Goal: Task Accomplishment & Management: Manage account settings

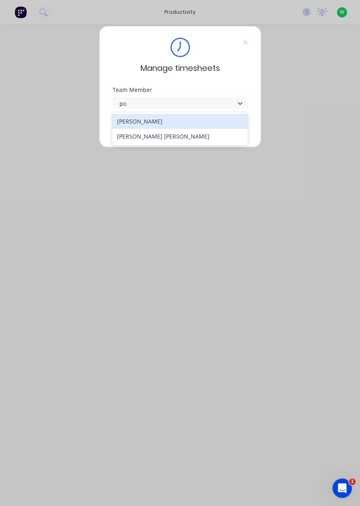
click at [122, 145] on div "Bruce Hoppo Poe Reh" at bounding box center [180, 128] width 136 height 33
click at [134, 138] on div "[PERSON_NAME] [PERSON_NAME]" at bounding box center [180, 136] width 136 height 15
type input "po"
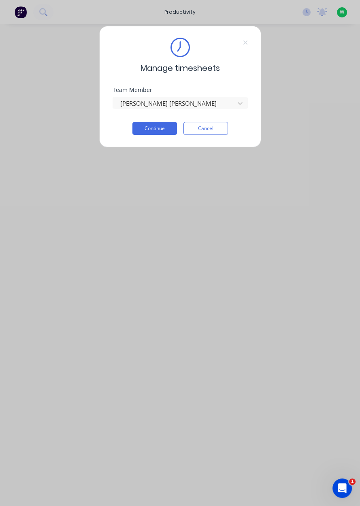
click at [154, 130] on button "Continue" at bounding box center [155, 128] width 45 height 13
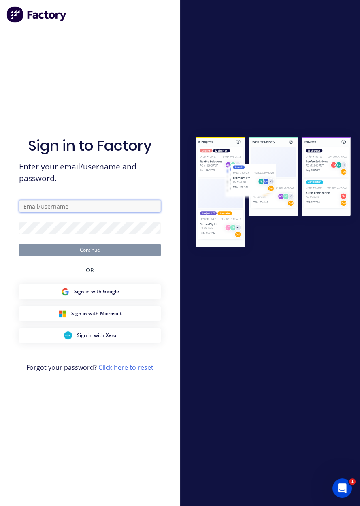
click at [113, 212] on input "text" at bounding box center [90, 206] width 142 height 12
type input "brettdean2023@gmail.com"
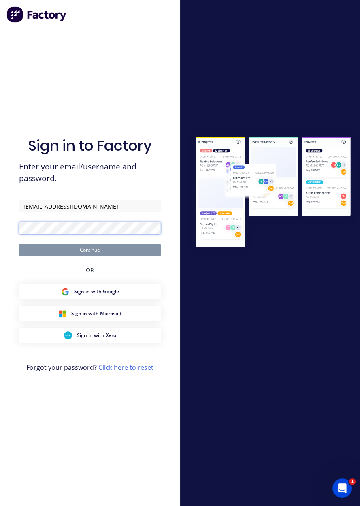
click at [19, 244] on button "Continue" at bounding box center [90, 250] width 142 height 12
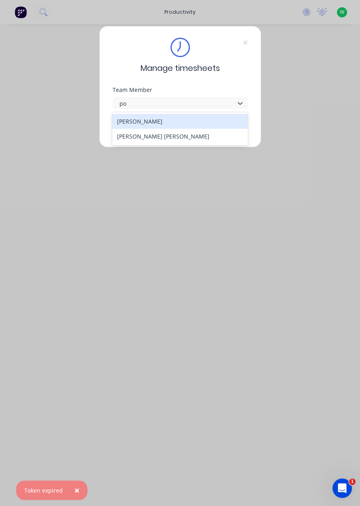
click at [160, 140] on div "[PERSON_NAME] [PERSON_NAME]" at bounding box center [180, 136] width 136 height 15
type input "po"
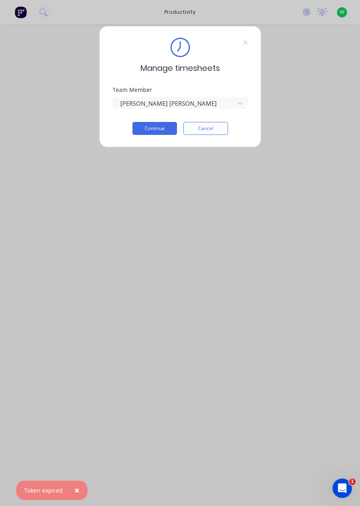
click at [158, 128] on button "Continue" at bounding box center [155, 128] width 45 height 13
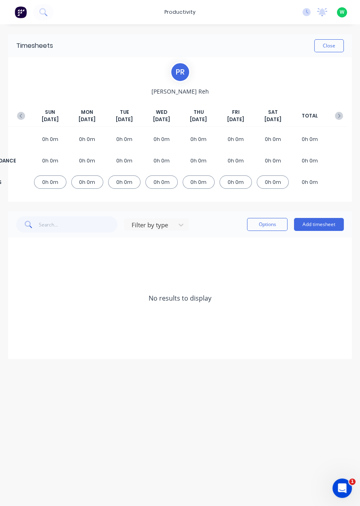
click at [326, 225] on button "Add timesheet" at bounding box center [319, 224] width 50 height 13
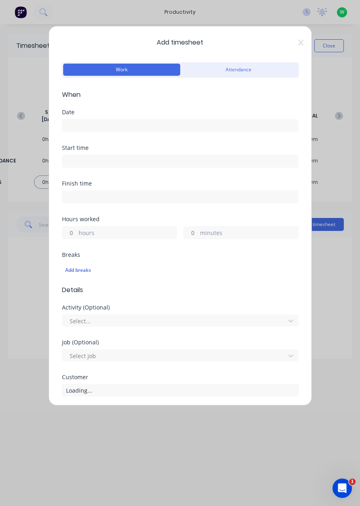
click at [180, 128] on input at bounding box center [180, 126] width 236 height 12
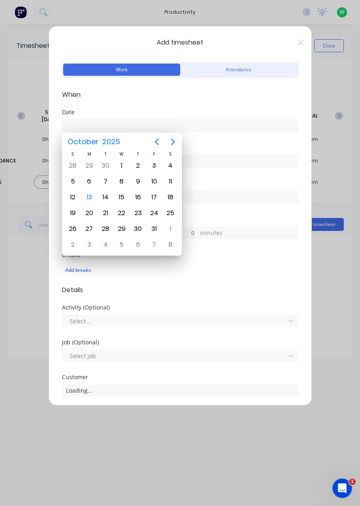
click at [92, 199] on div "13" at bounding box center [89, 197] width 12 height 12
type input "[DATE]"
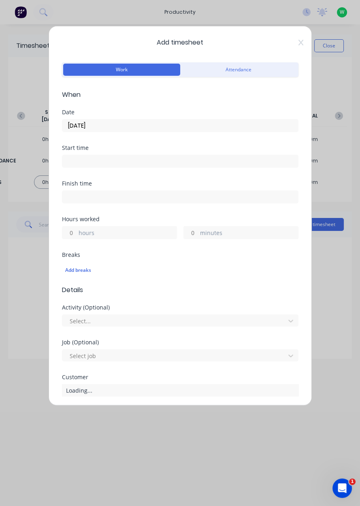
click at [139, 238] on label "hours" at bounding box center [128, 234] width 98 height 10
click at [77, 238] on input "hours" at bounding box center [69, 233] width 14 height 12
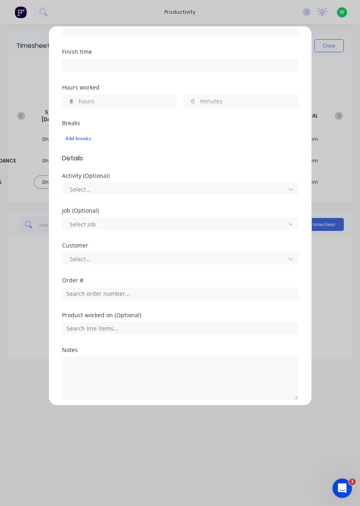
scroll to position [134, 0]
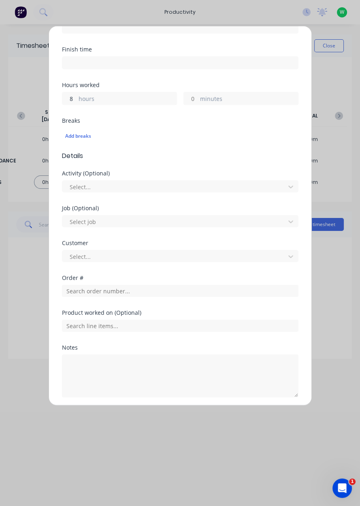
type input "8"
click at [169, 292] on input "text" at bounding box center [180, 291] width 237 height 12
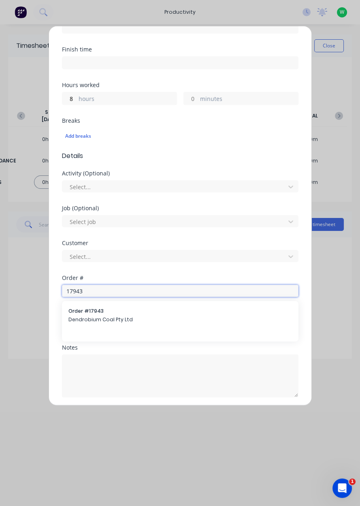
type input "17943"
click at [162, 313] on span "Order # 17943" at bounding box center [180, 311] width 224 height 7
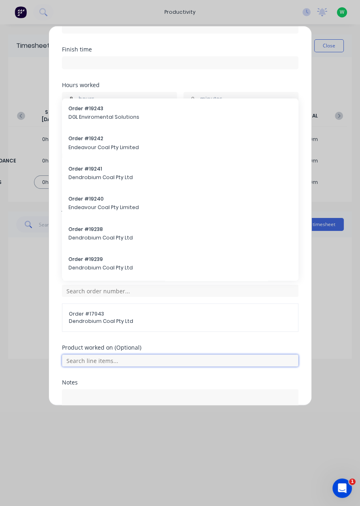
click at [230, 362] on input "text" at bounding box center [180, 361] width 237 height 12
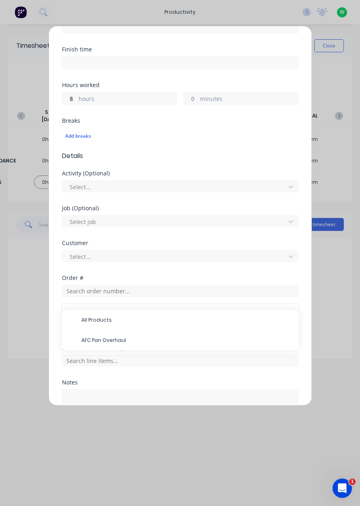
click at [148, 340] on span "AFC Pan Overhaul" at bounding box center [186, 340] width 211 height 7
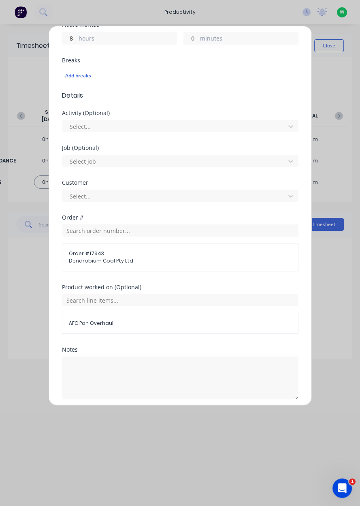
scroll to position [196, 0]
click at [154, 413] on button "Add manual time entry" at bounding box center [160, 417] width 68 height 13
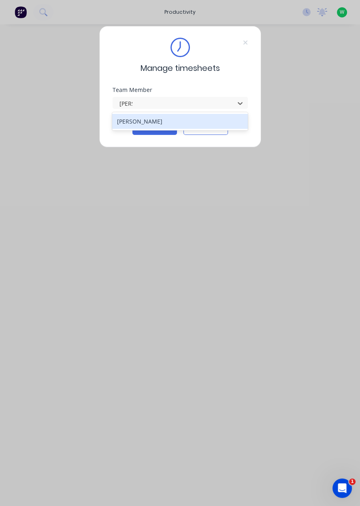
click at [132, 125] on div "[PERSON_NAME]" at bounding box center [180, 121] width 136 height 15
type input "sam"
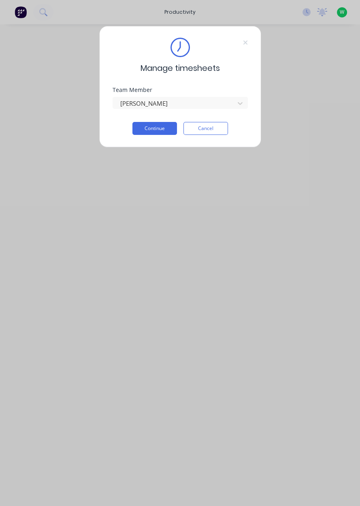
click at [148, 130] on button "Continue" at bounding box center [155, 128] width 45 height 13
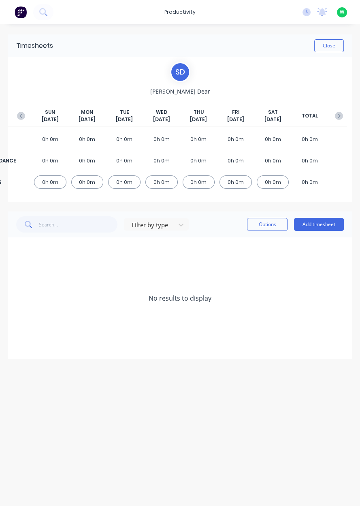
click at [329, 229] on button "Add timesheet" at bounding box center [319, 224] width 50 height 13
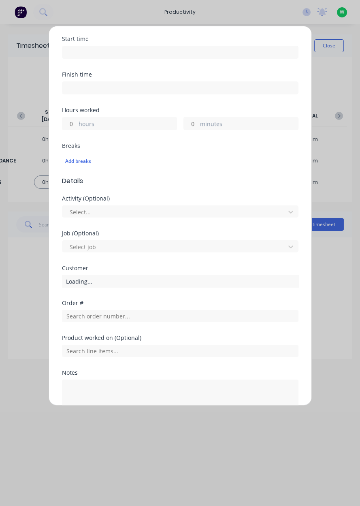
scroll to position [108, 0]
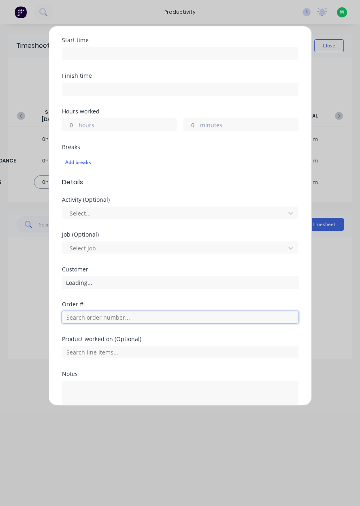
click at [167, 318] on input "text" at bounding box center [180, 317] width 237 height 12
type input "19238"
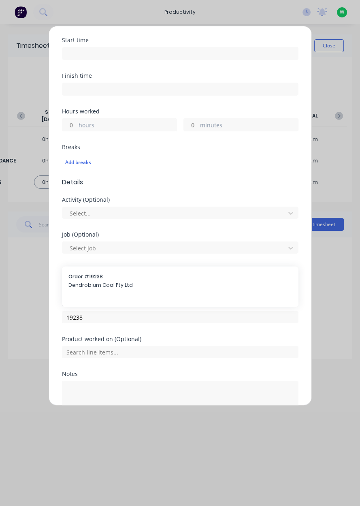
click at [82, 279] on div "Order # 19238 Dendrobium Coal Pty Ltd" at bounding box center [180, 281] width 224 height 17
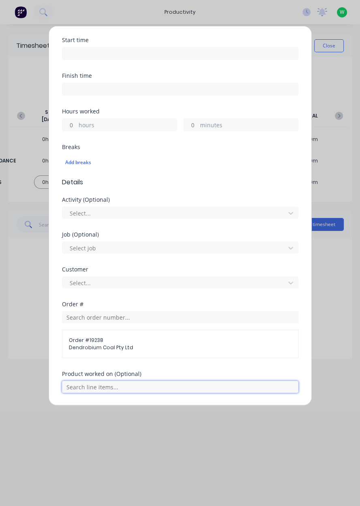
click at [80, 383] on input "text" at bounding box center [180, 387] width 237 height 12
click at [89, 383] on input "text" at bounding box center [180, 387] width 237 height 12
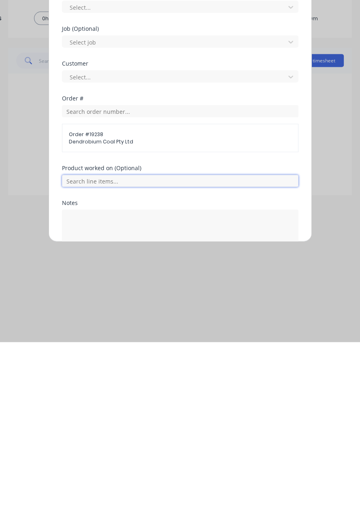
scroll to position [153, 0]
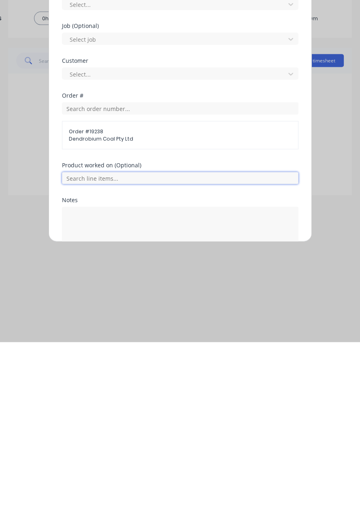
click at [84, 341] on input "text" at bounding box center [180, 342] width 237 height 12
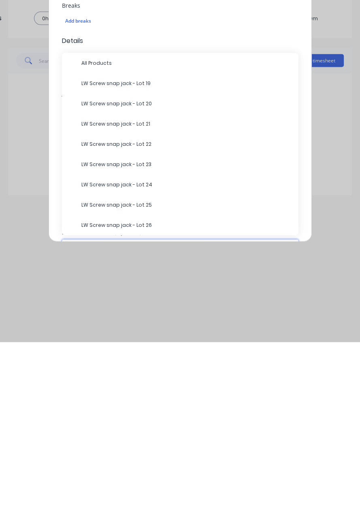
scroll to position [83, 0]
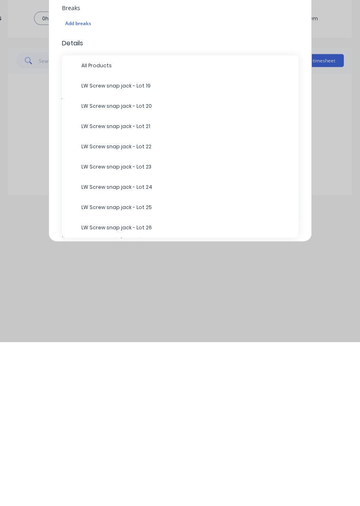
click at [88, 229] on span "All Products" at bounding box center [186, 229] width 211 height 7
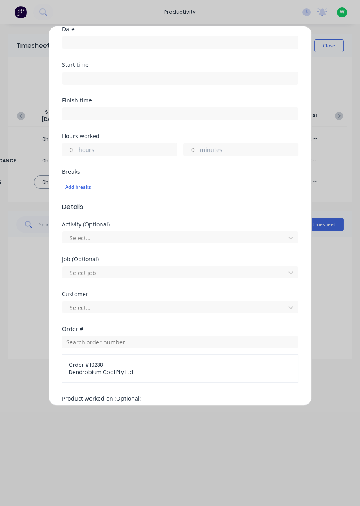
click at [69, 148] on input "hours" at bounding box center [69, 149] width 14 height 12
type input "5"
click at [202, 153] on label "minutes" at bounding box center [249, 151] width 98 height 10
click at [198, 153] on input "minutes" at bounding box center [191, 149] width 14 height 12
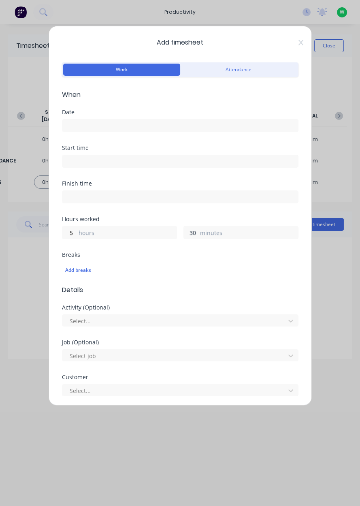
type input "30"
click at [70, 128] on input at bounding box center [180, 126] width 236 height 12
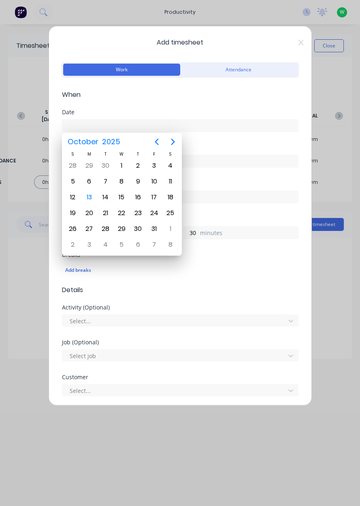
click at [88, 198] on div "13" at bounding box center [89, 197] width 12 height 12
type input "[DATE]"
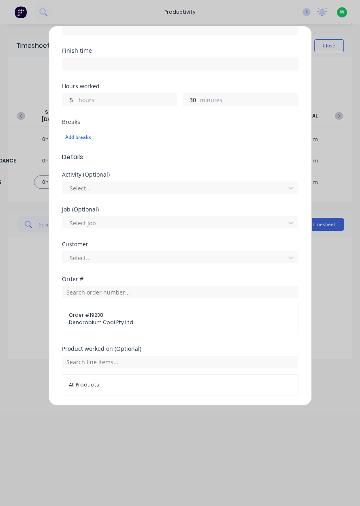
scroll to position [224, 0]
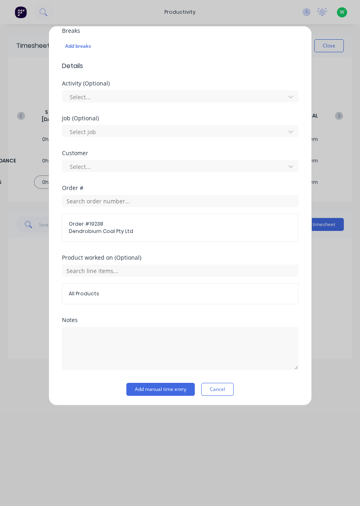
click at [164, 390] on button "Add manual time entry" at bounding box center [160, 389] width 68 height 13
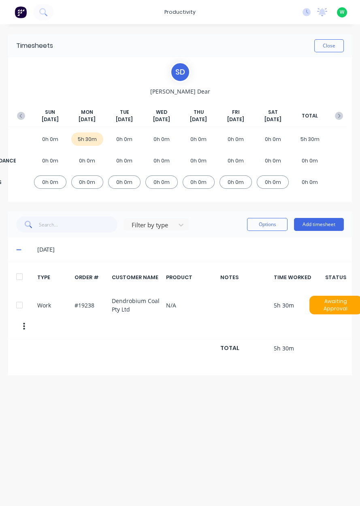
click at [319, 230] on button "Add timesheet" at bounding box center [319, 224] width 50 height 13
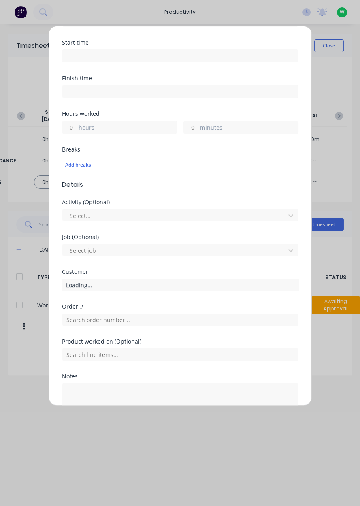
scroll to position [162, 0]
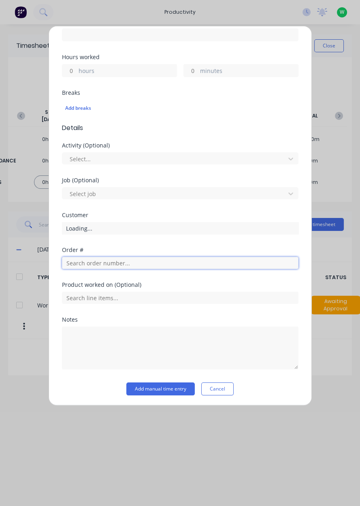
click at [186, 263] on input "text" at bounding box center [180, 263] width 237 height 12
type input "17483"
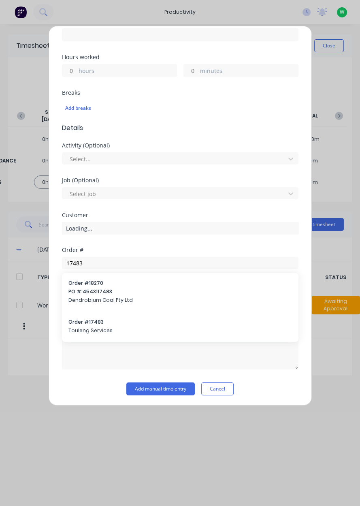
click at [83, 325] on div "Order # 17483 Touleng Services" at bounding box center [180, 327] width 224 height 17
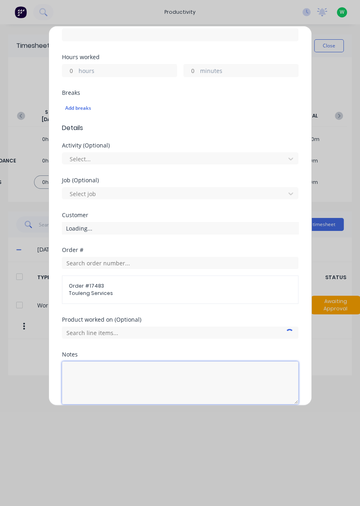
click at [86, 375] on textarea at bounding box center [180, 383] width 237 height 43
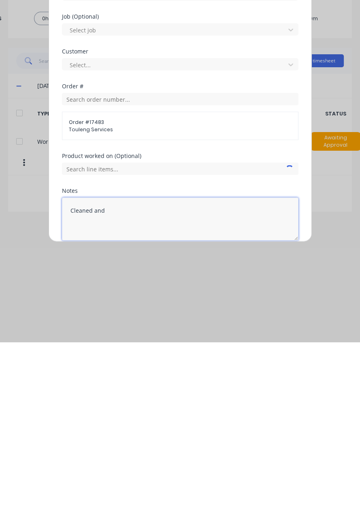
type textarea "Cleaned"
click at [152, 376] on textarea "Cleaned and lubricated lathe, swept up floors." at bounding box center [180, 383] width 237 height 43
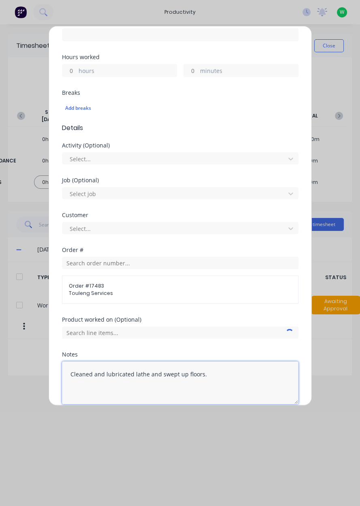
type textarea "Cleaned and lubricated lathe and swept up floors."
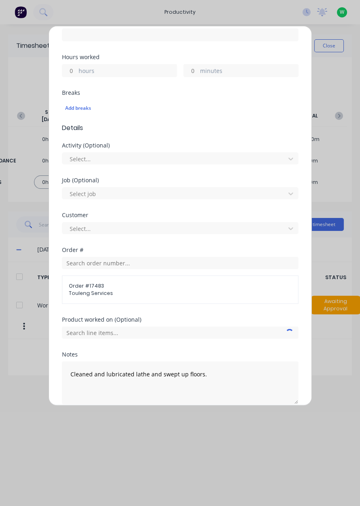
click at [75, 73] on input "hours" at bounding box center [69, 70] width 14 height 12
type input "2"
click at [192, 72] on input "minutes" at bounding box center [191, 70] width 14 height 12
type input "30"
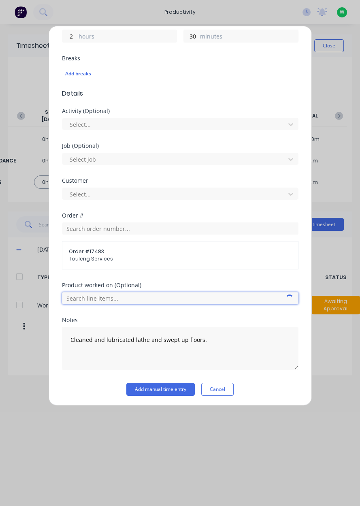
click at [175, 294] on input "text" at bounding box center [180, 298] width 237 height 12
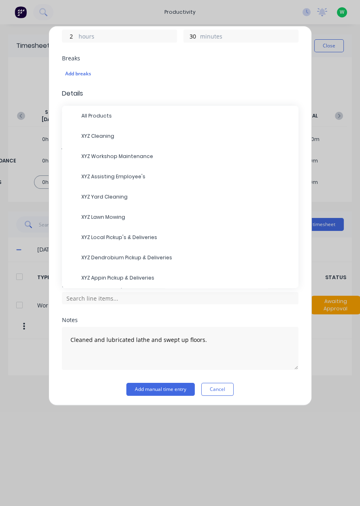
click at [96, 144] on div "XYZ Cleaning" at bounding box center [180, 136] width 237 height 20
click at [92, 146] on div "XYZ Workshop Maintenance" at bounding box center [180, 156] width 237 height 20
click at [87, 133] on span "XYZ Cleaning" at bounding box center [186, 136] width 211 height 7
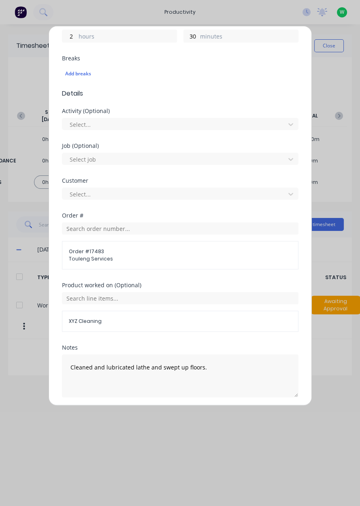
click at [96, 175] on div "Job (Optional) Select job" at bounding box center [180, 160] width 237 height 35
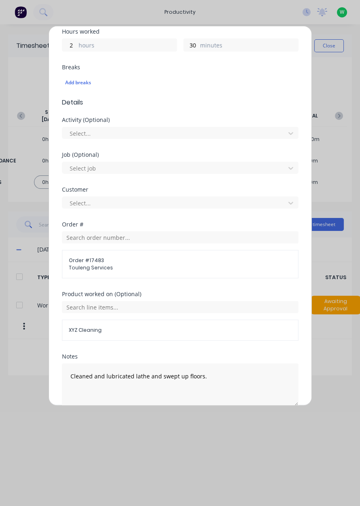
scroll to position [0, 0]
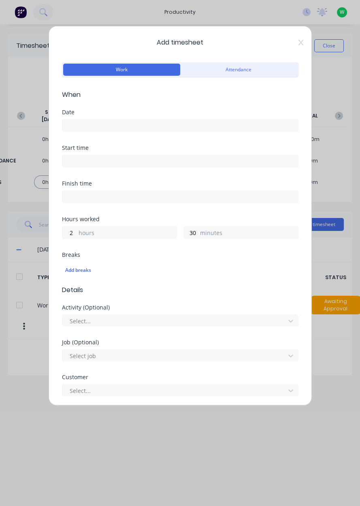
click at [79, 122] on input at bounding box center [180, 126] width 236 height 12
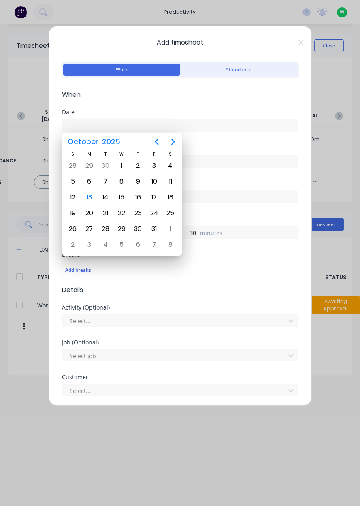
click at [89, 196] on div "13" at bounding box center [89, 197] width 12 height 12
type input "[DATE]"
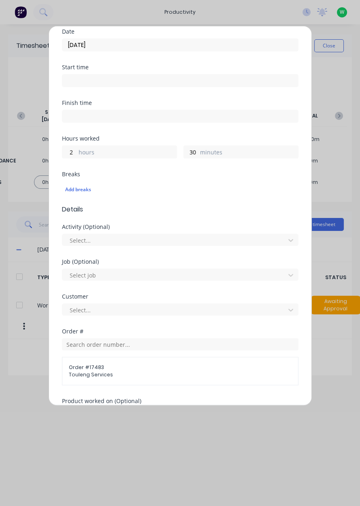
scroll to position [224, 0]
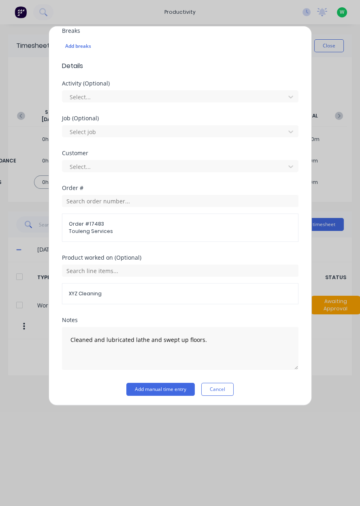
click at [175, 388] on button "Add manual time entry" at bounding box center [160, 389] width 68 height 13
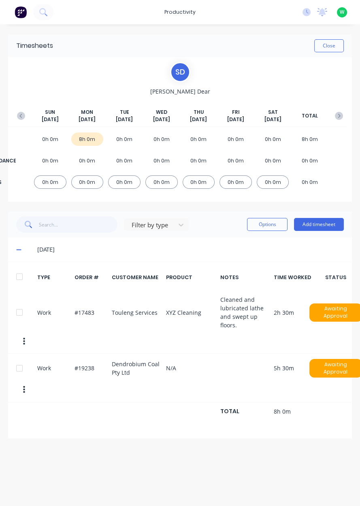
click at [325, 30] on div "Timesheets Close S D Sam Dear SUN Oct 12th MON Oct 13th TUE Oct 14th WED Oct 15…" at bounding box center [180, 257] width 360 height 466
click at [335, 44] on button "Close" at bounding box center [330, 45] width 30 height 13
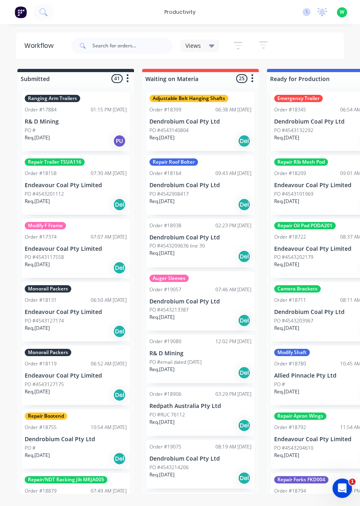
click at [177, 14] on div "productivity" at bounding box center [180, 12] width 39 height 12
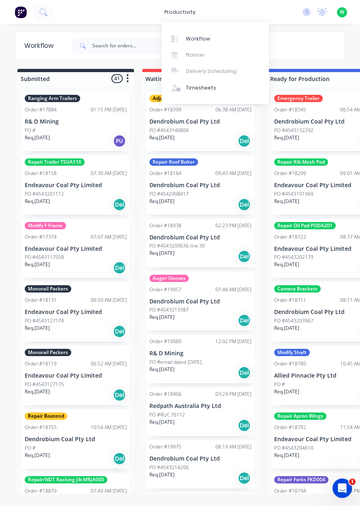
click at [206, 91] on div "Timesheets" at bounding box center [201, 87] width 30 height 7
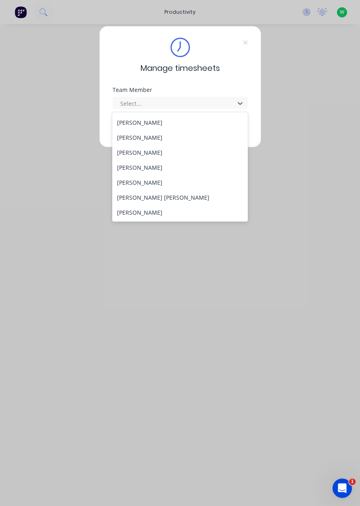
scroll to position [75, 0]
click at [145, 164] on div "[PERSON_NAME]" at bounding box center [180, 166] width 136 height 15
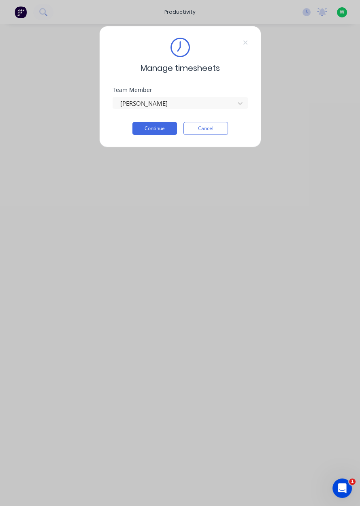
click at [161, 129] on button "Continue" at bounding box center [155, 128] width 45 height 13
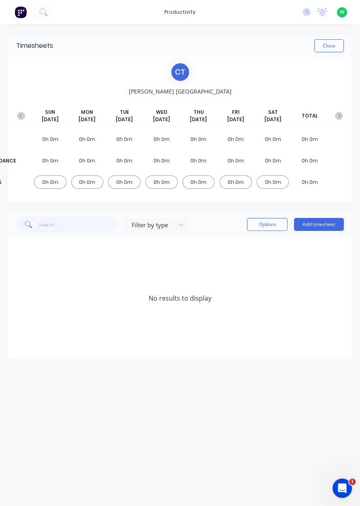
click at [323, 225] on button "Add timesheet" at bounding box center [319, 224] width 50 height 13
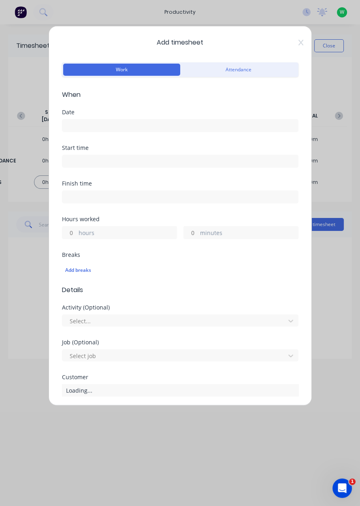
click at [101, 128] on input at bounding box center [180, 126] width 236 height 12
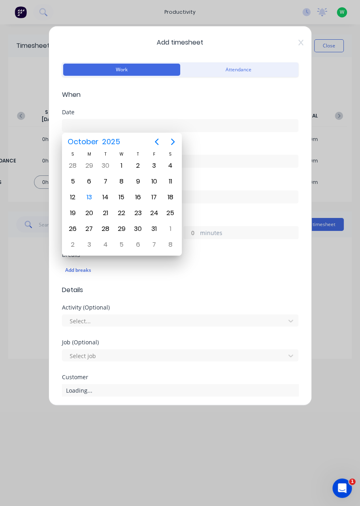
click at [88, 195] on div "13" at bounding box center [89, 197] width 12 height 12
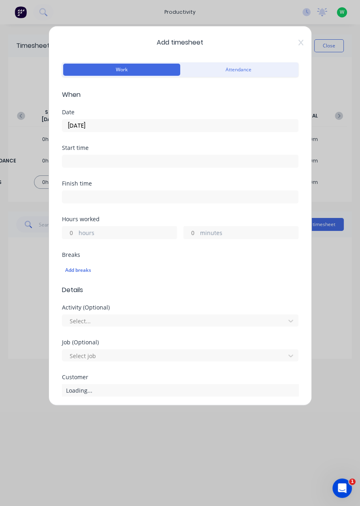
type input "[DATE]"
click at [70, 233] on input "hours" at bounding box center [69, 233] width 14 height 12
type input "1"
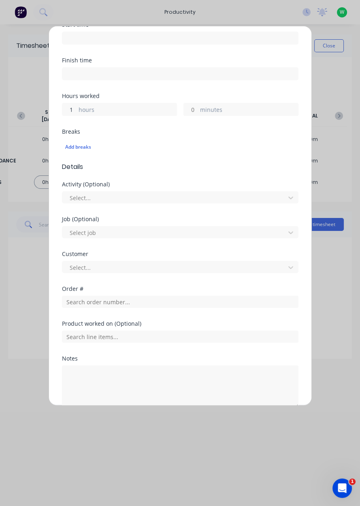
scroll to position [162, 0]
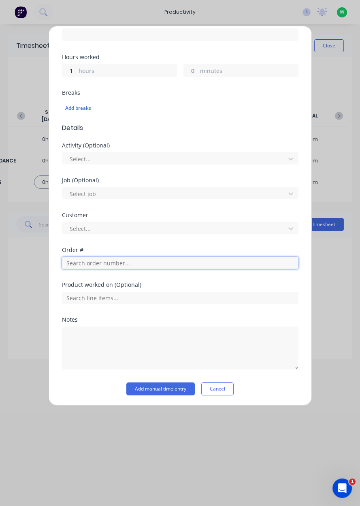
click at [107, 263] on input "text" at bounding box center [180, 263] width 237 height 12
click at [102, 259] on input "text" at bounding box center [180, 263] width 237 height 12
type input "17483"
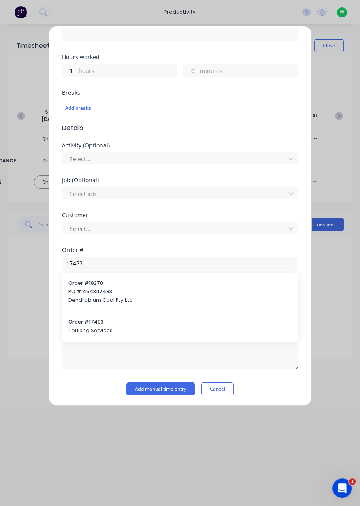
click at [90, 329] on span "Touleng Services" at bounding box center [180, 330] width 224 height 7
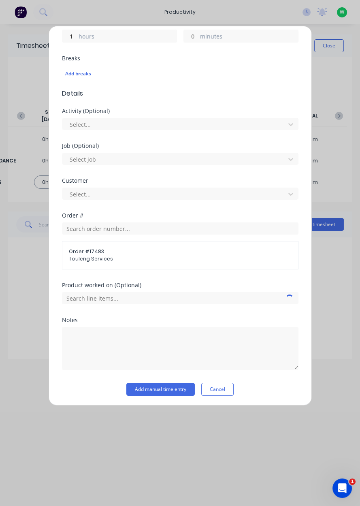
scroll to position [197, 0]
click at [167, 299] on input "text" at bounding box center [180, 298] width 237 height 12
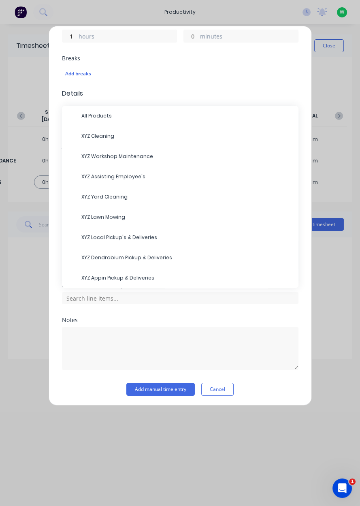
click at [108, 178] on span "XYZ Assisting Employee's" at bounding box center [186, 176] width 211 height 7
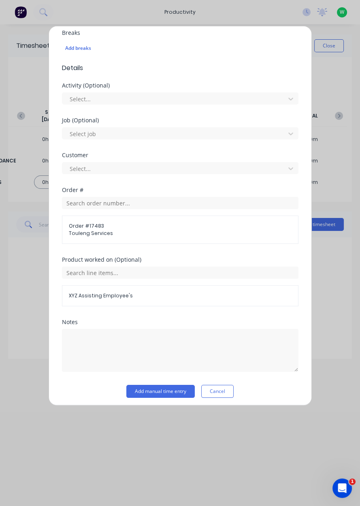
scroll to position [224, 0]
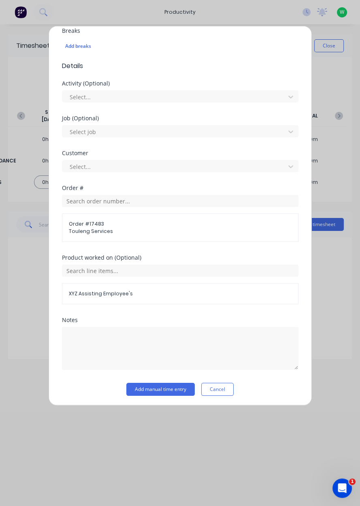
click at [158, 389] on button "Add manual time entry" at bounding box center [160, 389] width 68 height 13
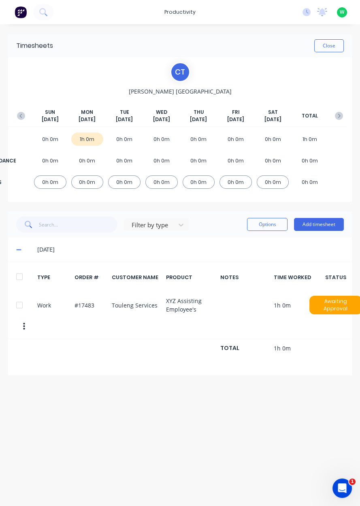
click at [325, 222] on button "Add timesheet" at bounding box center [319, 224] width 50 height 13
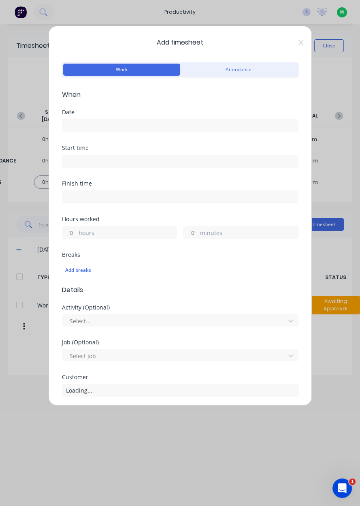
click at [91, 125] on input at bounding box center [180, 126] width 236 height 12
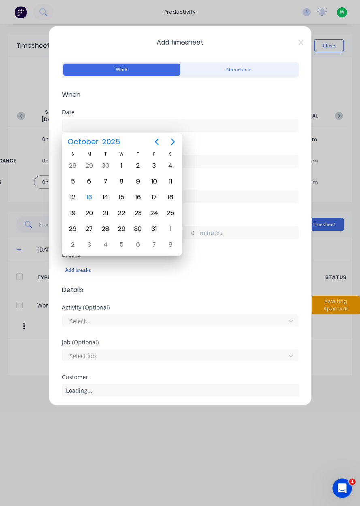
click at [93, 196] on div "13" at bounding box center [89, 197] width 12 height 12
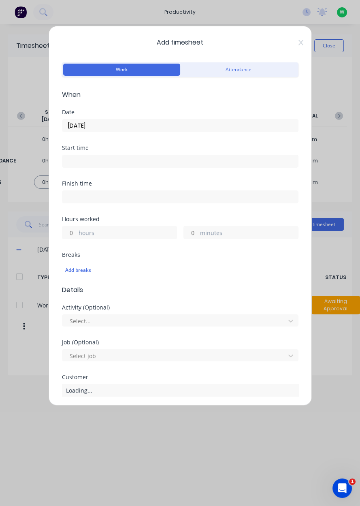
type input "[DATE]"
click at [75, 231] on input "hours" at bounding box center [69, 233] width 14 height 12
type input "0.5"
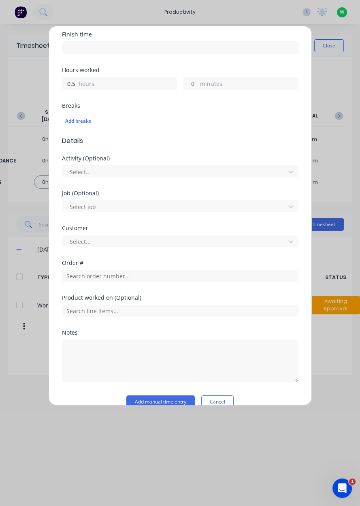
scroll to position [162, 0]
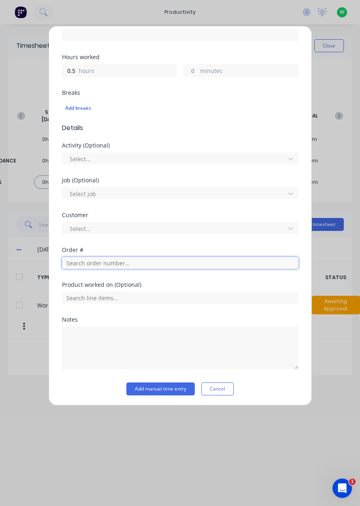
click at [90, 263] on input "text" at bounding box center [180, 263] width 237 height 12
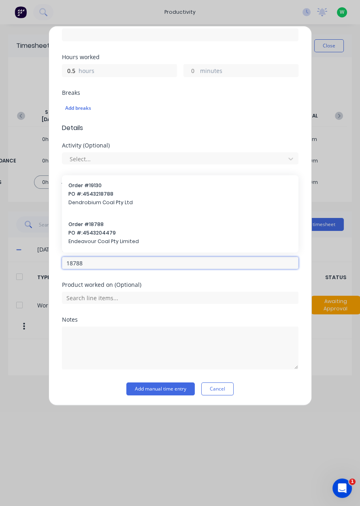
type input "18788"
click at [95, 230] on span "PO #: 4543204479" at bounding box center [180, 232] width 224 height 7
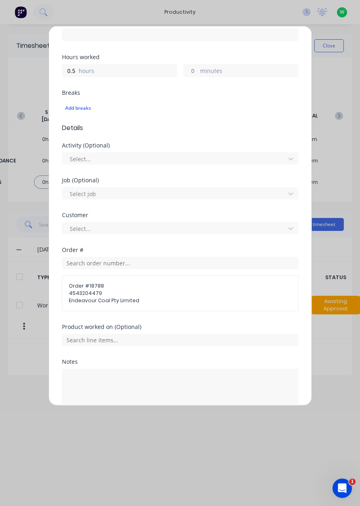
scroll to position [204, 0]
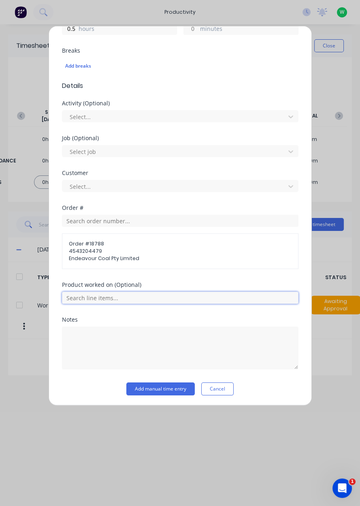
click at [127, 296] on input "text" at bounding box center [180, 298] width 237 height 12
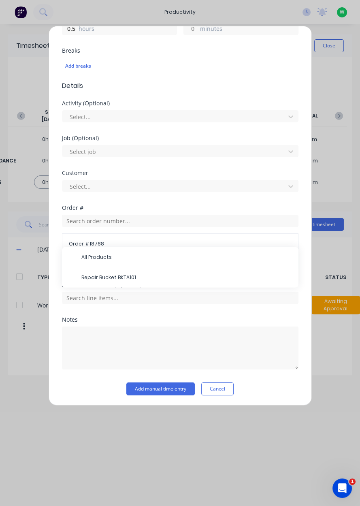
click at [126, 277] on span "Repair Bucket BKTA101" at bounding box center [186, 277] width 211 height 7
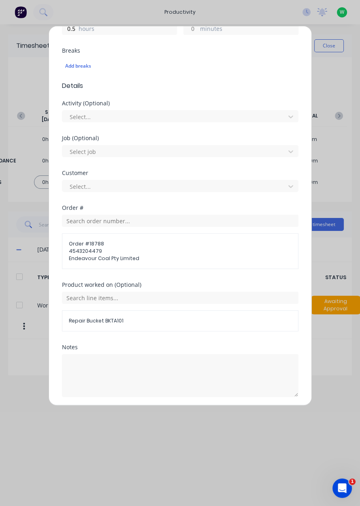
scroll to position [231, 0]
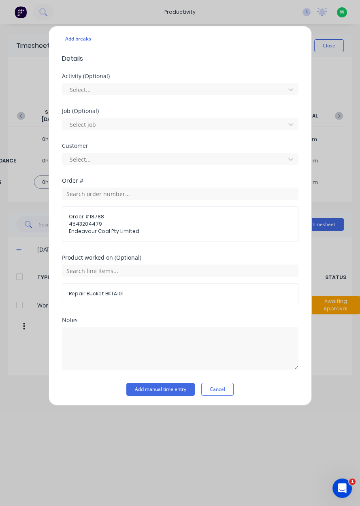
click at [171, 389] on button "Add manual time entry" at bounding box center [160, 389] width 68 height 13
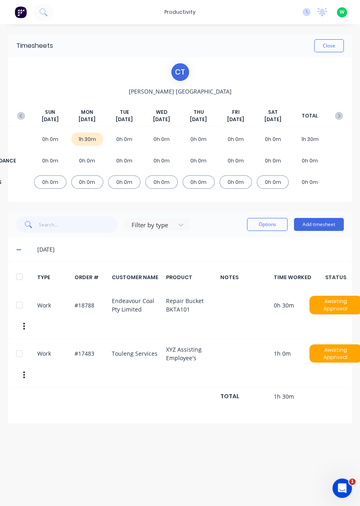
click at [326, 224] on button "Add timesheet" at bounding box center [319, 224] width 50 height 13
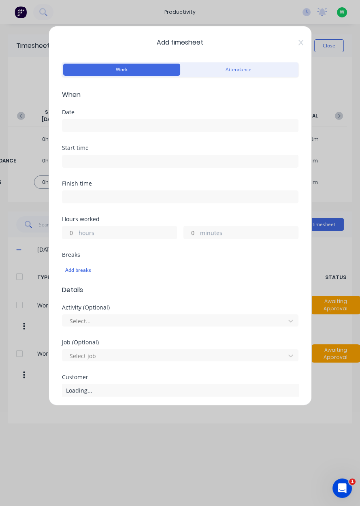
click at [106, 124] on input at bounding box center [180, 126] width 236 height 12
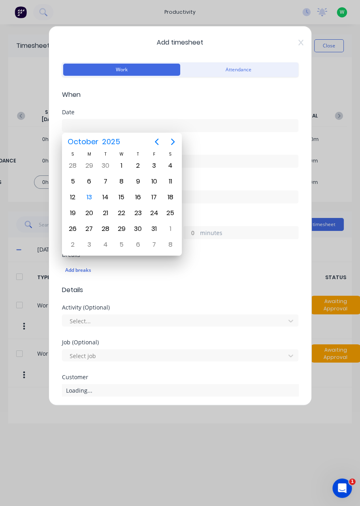
click at [89, 198] on div "13" at bounding box center [89, 197] width 12 height 12
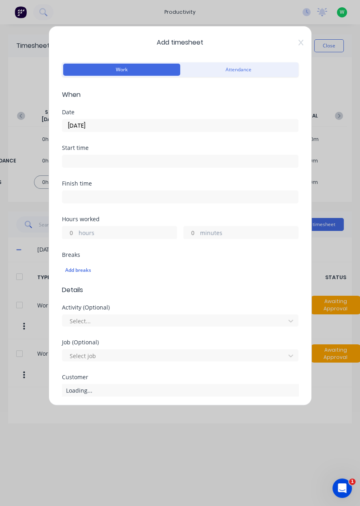
type input "[DATE]"
click at [71, 233] on input "hours" at bounding box center [69, 233] width 14 height 12
type input "6.5"
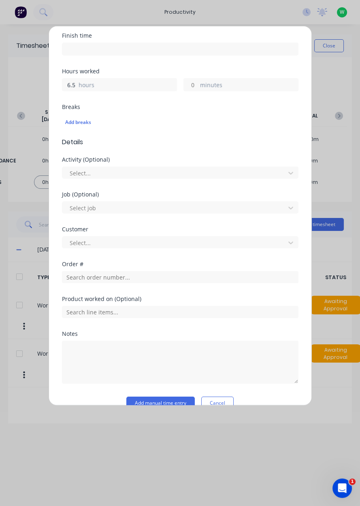
scroll to position [162, 0]
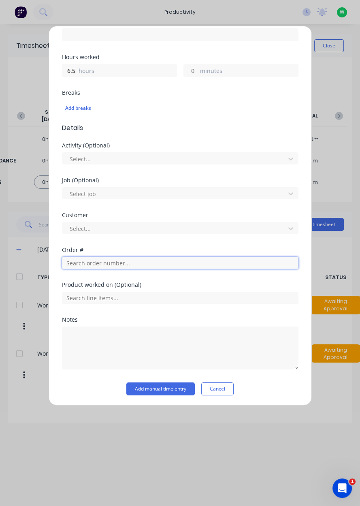
click at [96, 265] on input "text" at bounding box center [180, 263] width 237 height 12
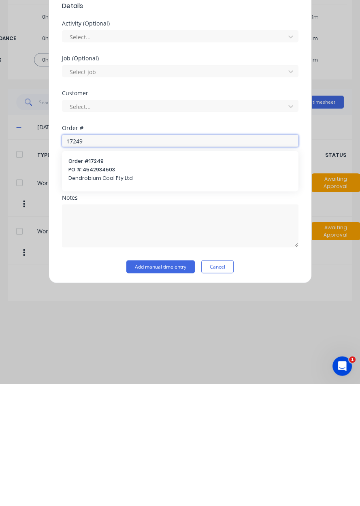
scroll to position [134, 0]
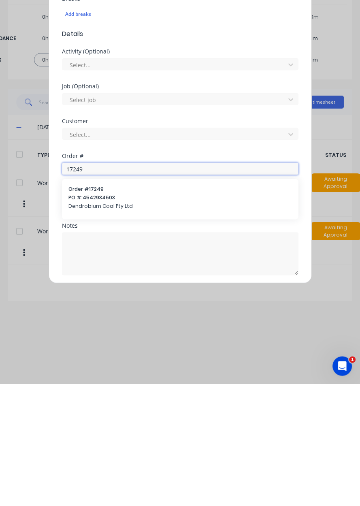
type input "17249"
click at [96, 325] on span "Dendrobium Coal Pty Ltd" at bounding box center [180, 328] width 224 height 7
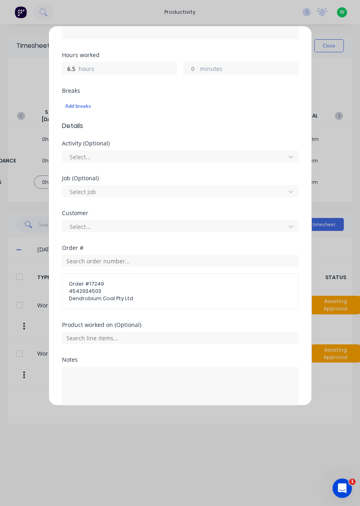
scroll to position [176, 0]
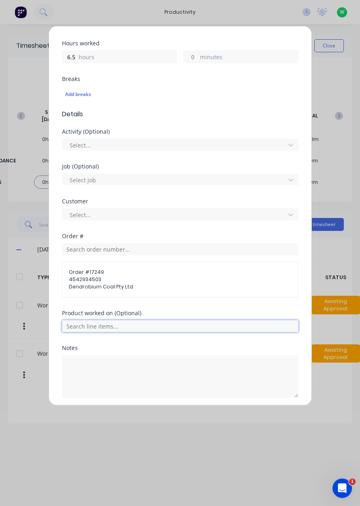
click at [101, 326] on input "text" at bounding box center [180, 326] width 237 height 12
click at [113, 364] on span "RAS Flinger Duster" at bounding box center [186, 366] width 211 height 7
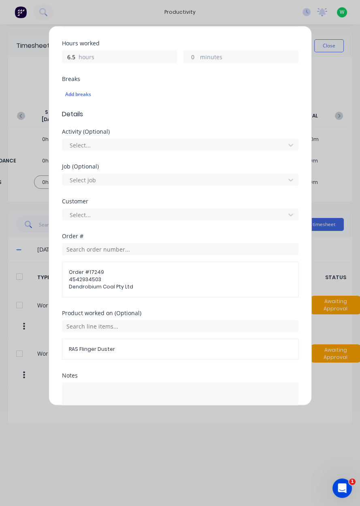
scroll to position [203, 0]
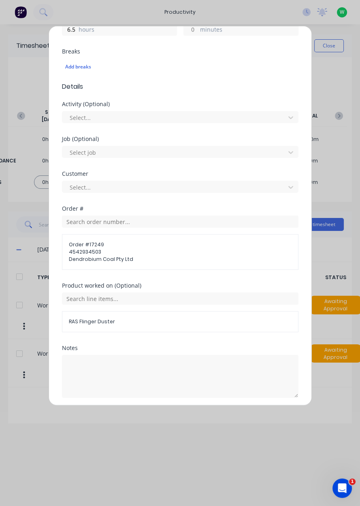
click at [161, 418] on button "Add manual time entry" at bounding box center [160, 417] width 68 height 13
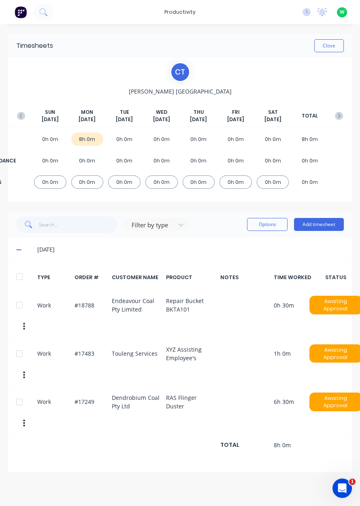
click at [333, 47] on button "Close" at bounding box center [330, 45] width 30 height 13
